Goal: Task Accomplishment & Management: Manage account settings

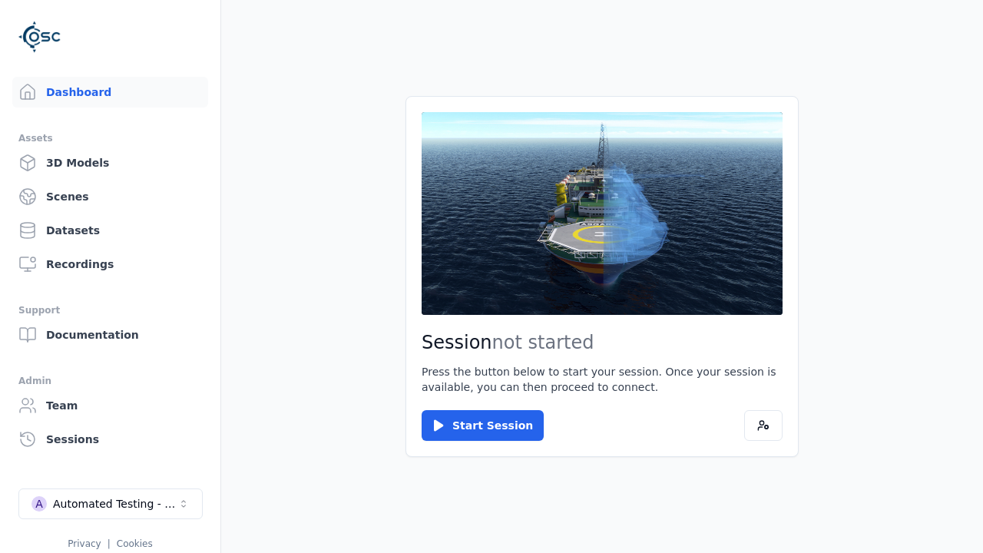
click at [110, 197] on link "Scenes" at bounding box center [110, 196] width 196 height 31
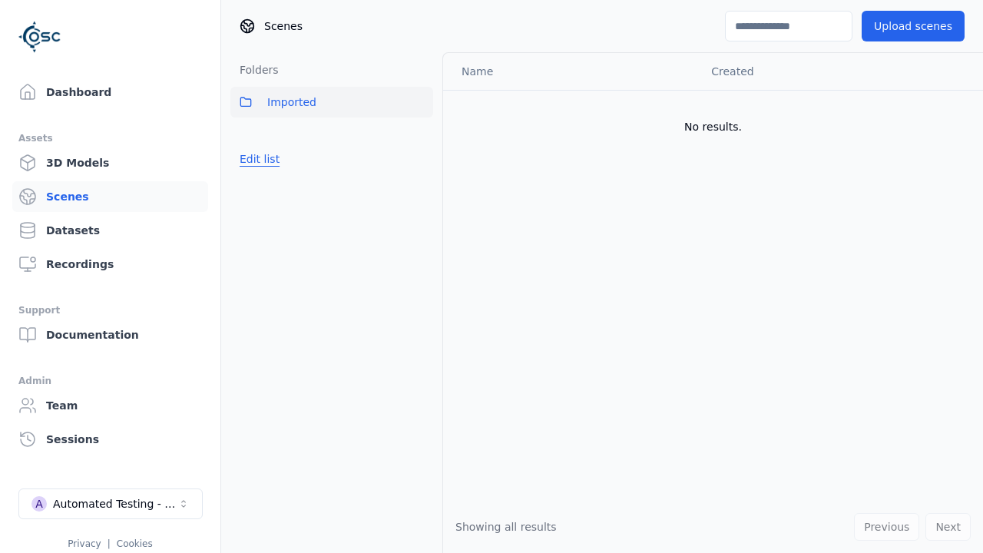
click at [257, 159] on button "Edit list" at bounding box center [259, 159] width 58 height 28
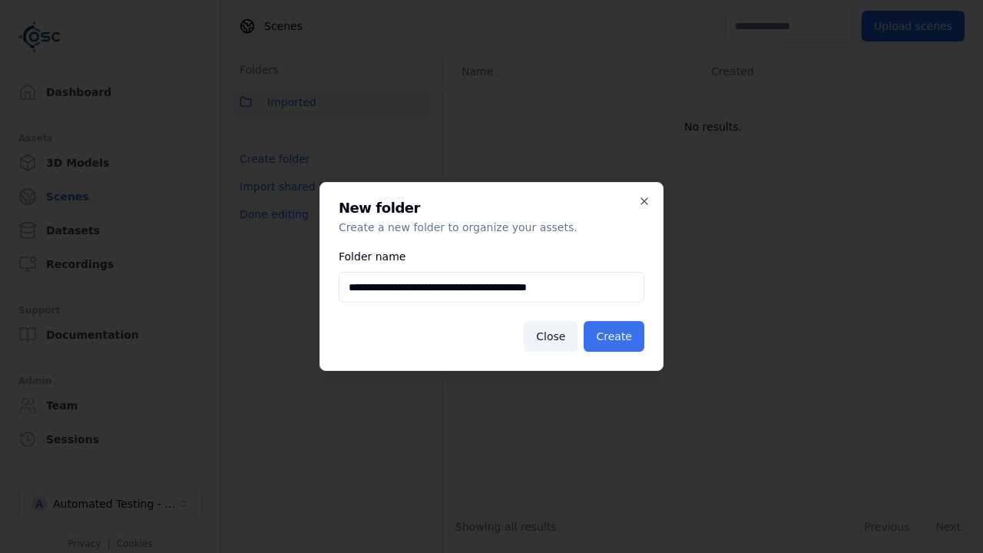
type input "**********"
click at [617, 337] on button "Create" at bounding box center [614, 336] width 61 height 31
click at [270, 228] on button "Done editing" at bounding box center [274, 215] width 88 height 28
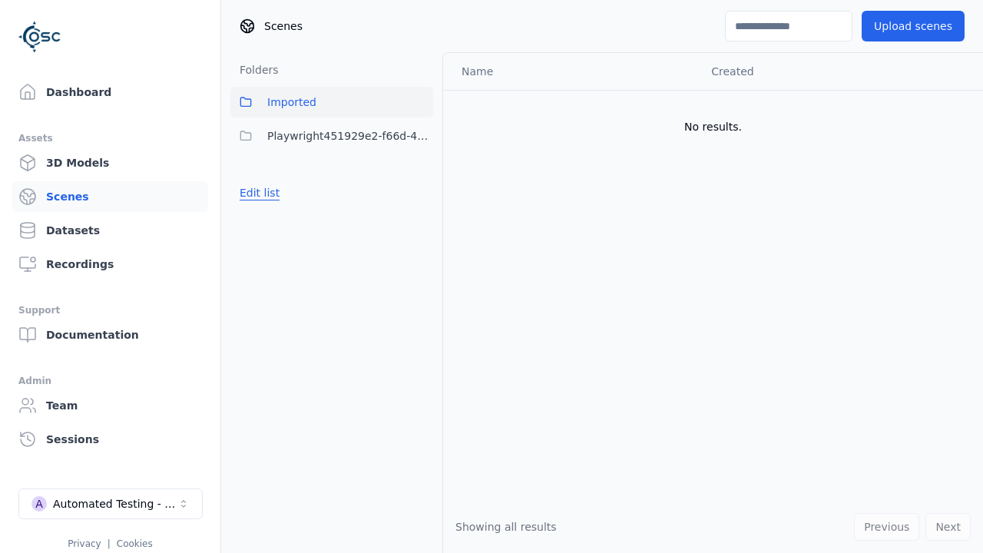
click at [257, 193] on button "Edit list" at bounding box center [259, 193] width 58 height 28
click at [421, 136] on html "Support Dashboard Assets 3D Models Scenes Datasets Recordings Support Documenta…" at bounding box center [491, 276] width 983 height 553
click at [420, 216] on div "Rename" at bounding box center [426, 216] width 103 height 25
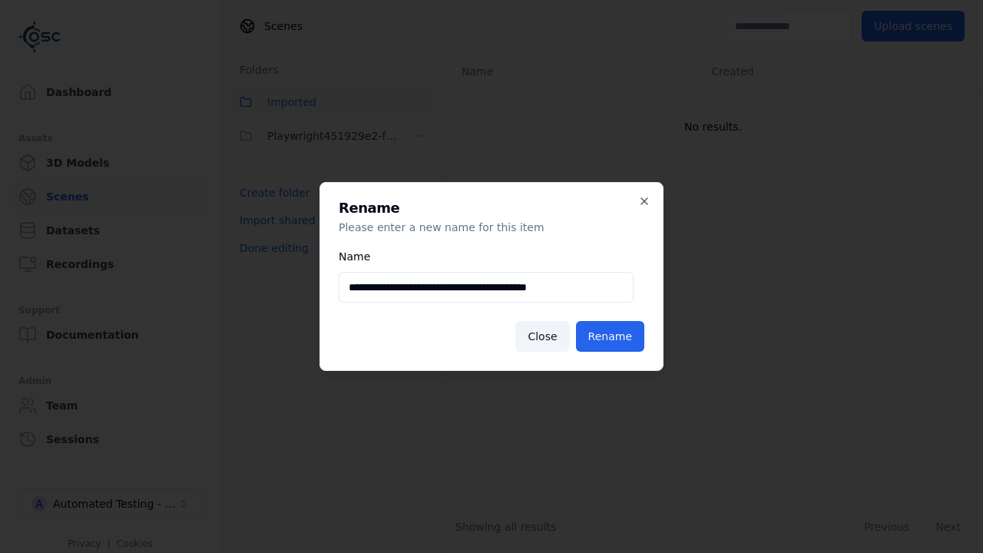
click at [486, 287] on input "**********" at bounding box center [486, 287] width 295 height 31
type input "**********"
click at [613, 337] on button "Rename" at bounding box center [610, 336] width 68 height 31
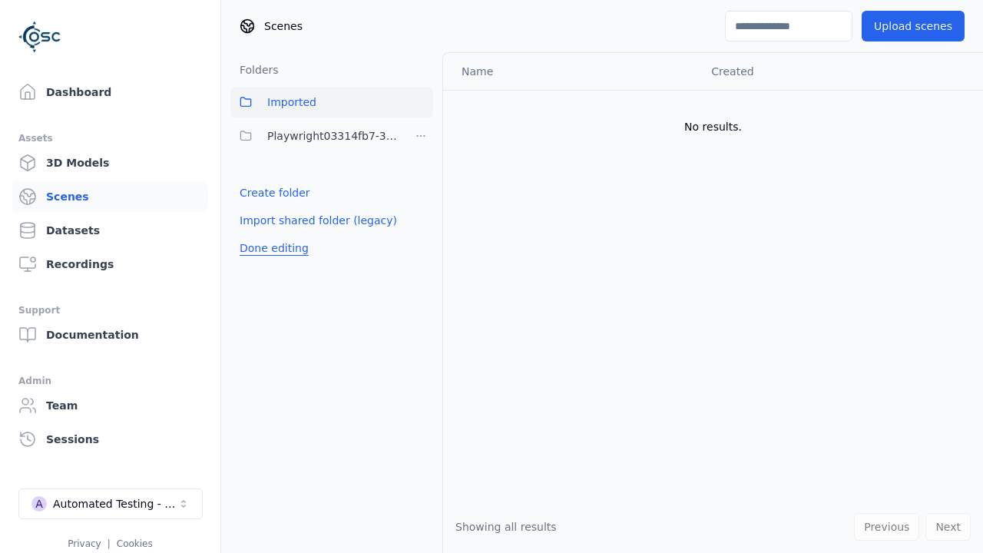
click at [270, 248] on button "Done editing" at bounding box center [274, 248] width 88 height 28
click at [257, 234] on button "Done editing" at bounding box center [274, 248] width 88 height 28
click at [421, 136] on html "Support Dashboard Assets 3D Models Scenes Datasets Recordings Support Documenta…" at bounding box center [491, 276] width 983 height 553
click at [420, 240] on div "Delete" at bounding box center [426, 241] width 103 height 25
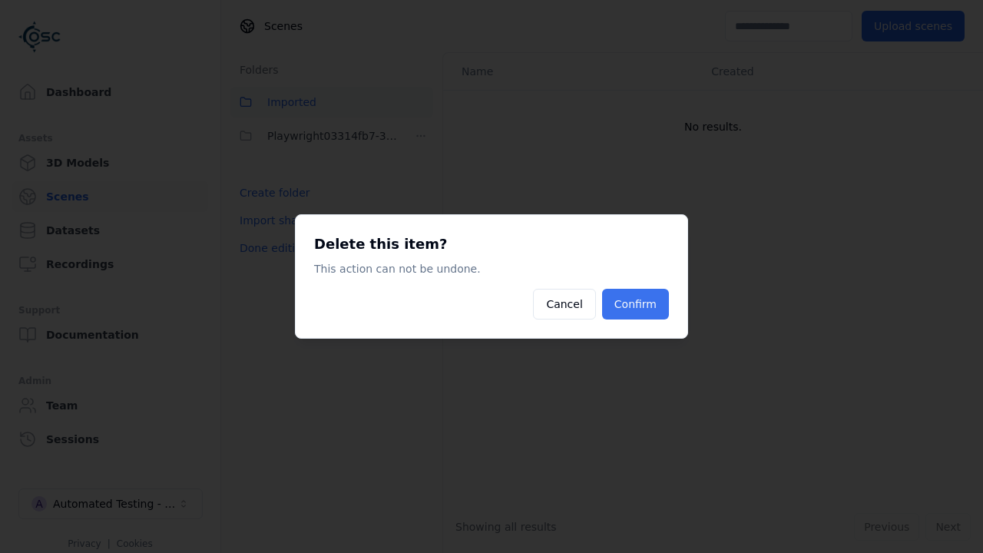
click at [638, 304] on button "Confirm" at bounding box center [635, 304] width 67 height 31
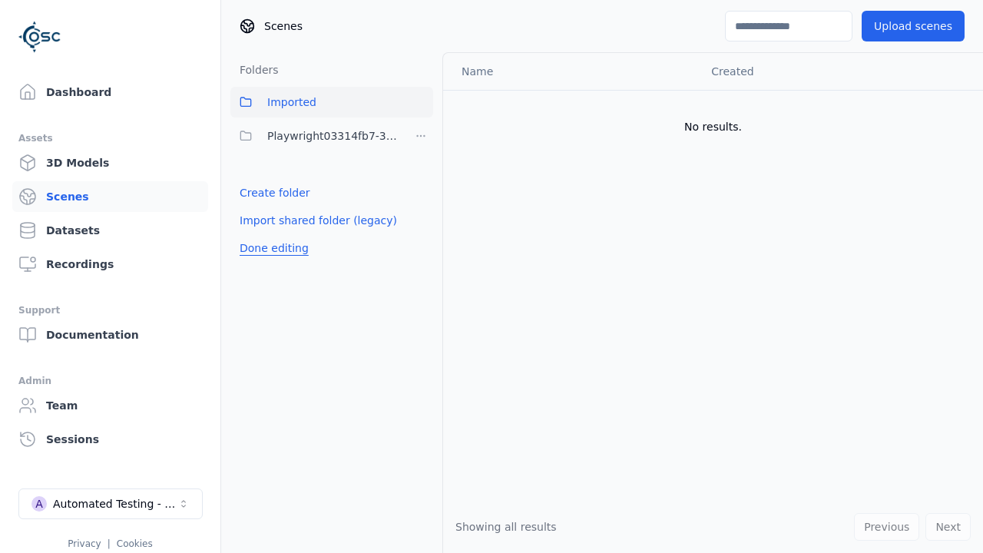
click at [270, 234] on button "Done editing" at bounding box center [274, 248] width 88 height 28
